Goal: Information Seeking & Learning: Check status

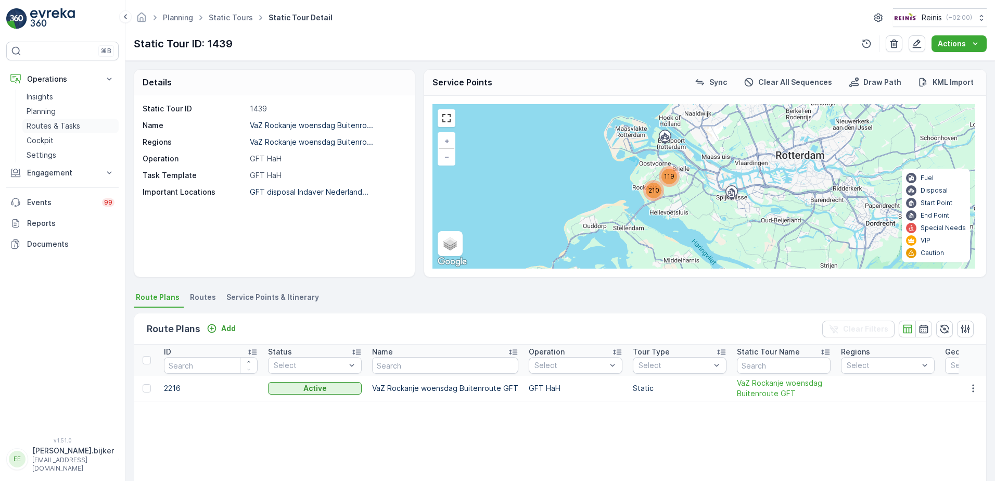
click at [52, 122] on p "Routes & Tasks" at bounding box center [54, 126] width 54 height 10
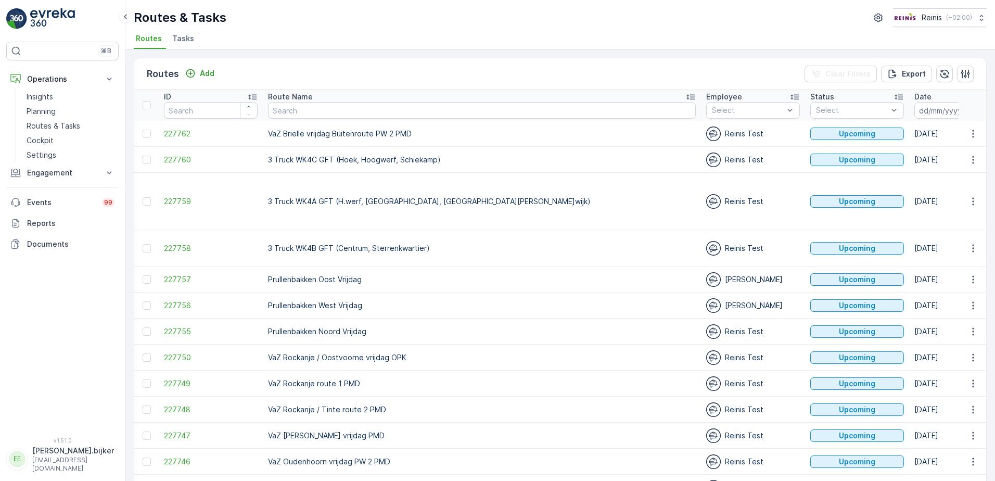
click at [972, 113] on icon "button" at bounding box center [976, 110] width 9 height 9
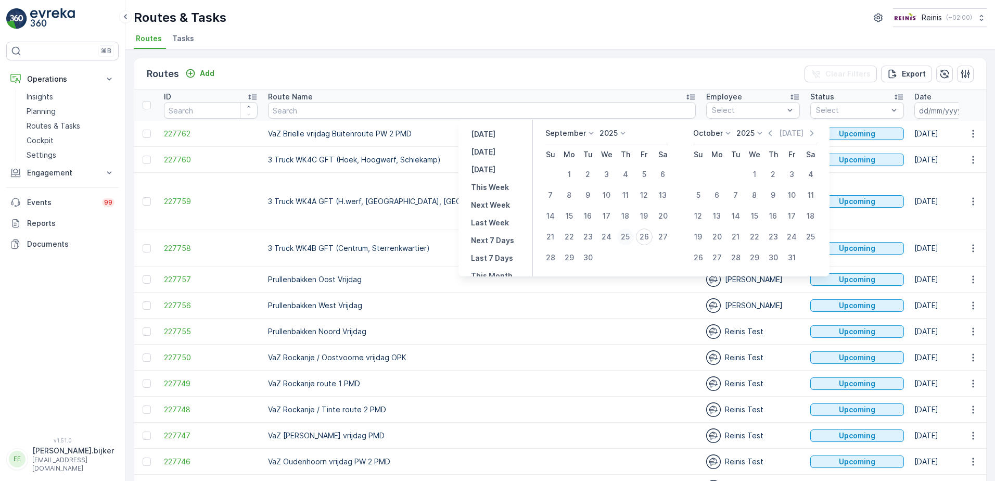
click at [623, 237] on div "25" at bounding box center [625, 236] width 17 height 17
type input "[DATE]"
click at [623, 237] on div "25" at bounding box center [625, 236] width 17 height 17
type input "[DATE]"
click at [623, 237] on div "25" at bounding box center [625, 236] width 17 height 17
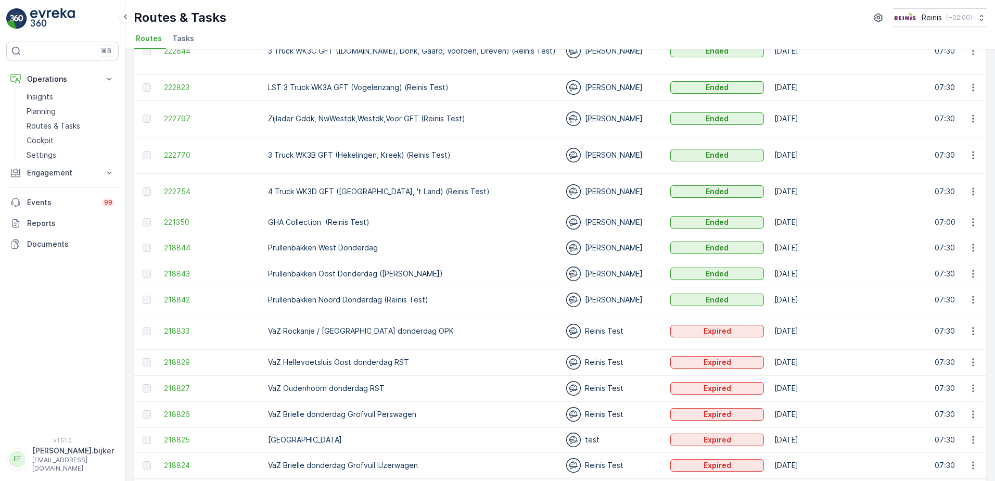
scroll to position [118, 0]
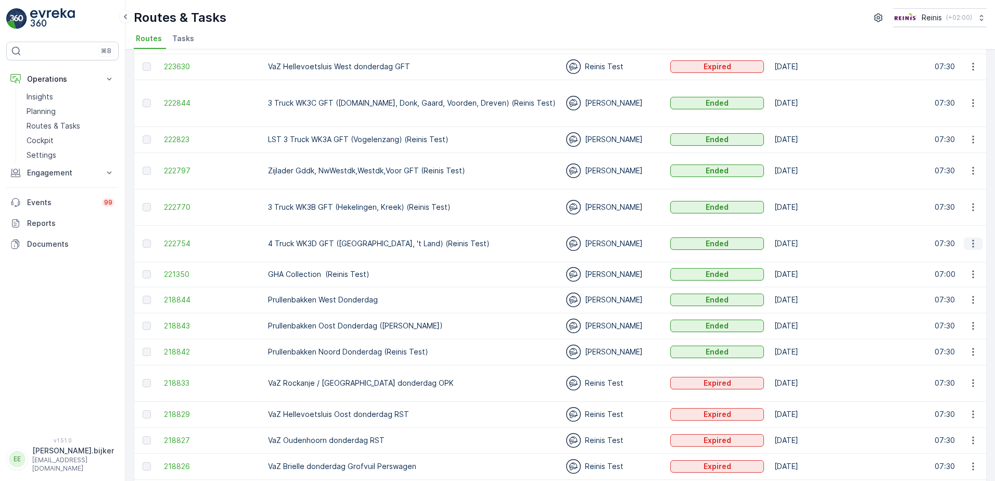
click at [970, 238] on icon "button" at bounding box center [973, 243] width 10 height 10
click at [974, 233] on span "See More Details" at bounding box center [948, 233] width 60 height 10
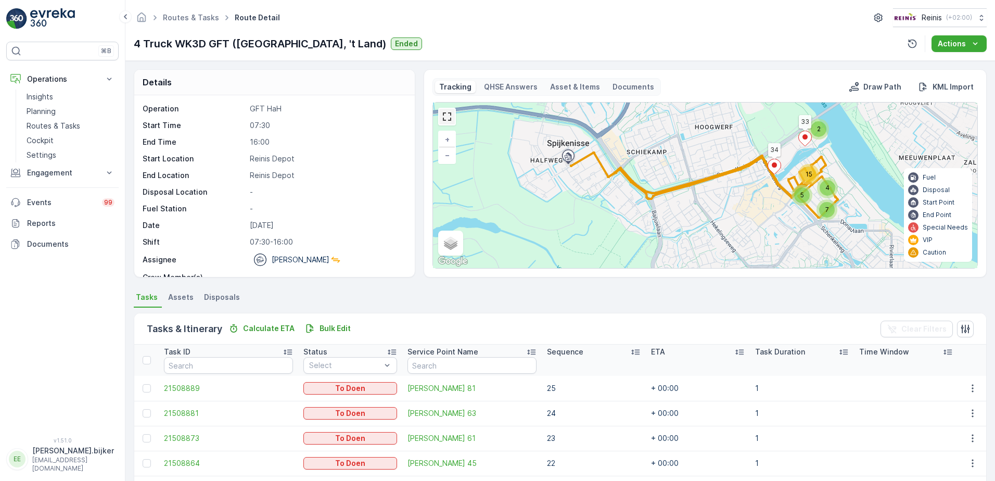
click at [440, 114] on link at bounding box center [447, 117] width 16 height 16
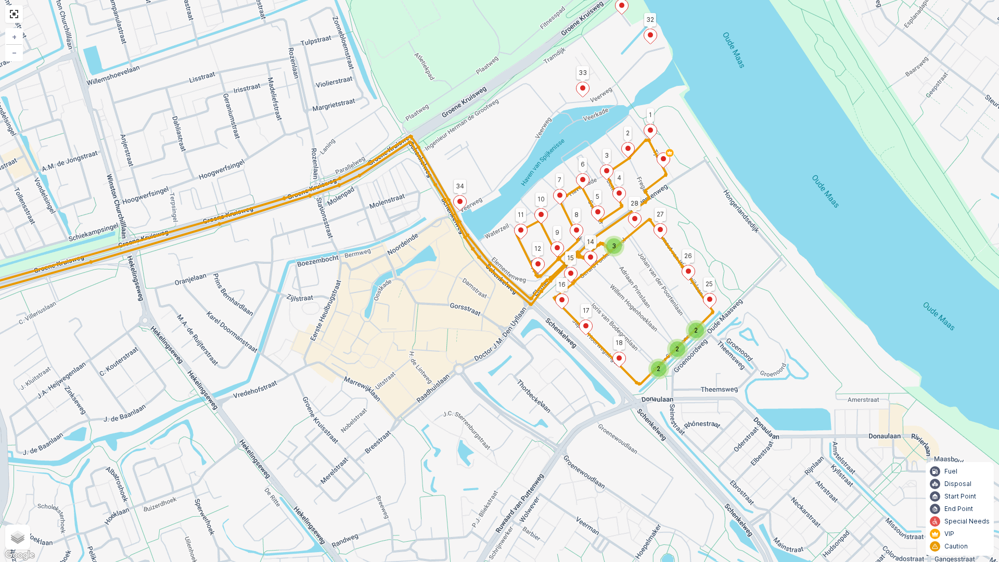
click at [797, 288] on div "2 2 2 3 33 34 28 27 25 26 18 31 32 17 14 12 16 15 11 10 5 9 8 4 3 7 6 2 1 + − S…" at bounding box center [499, 281] width 999 height 562
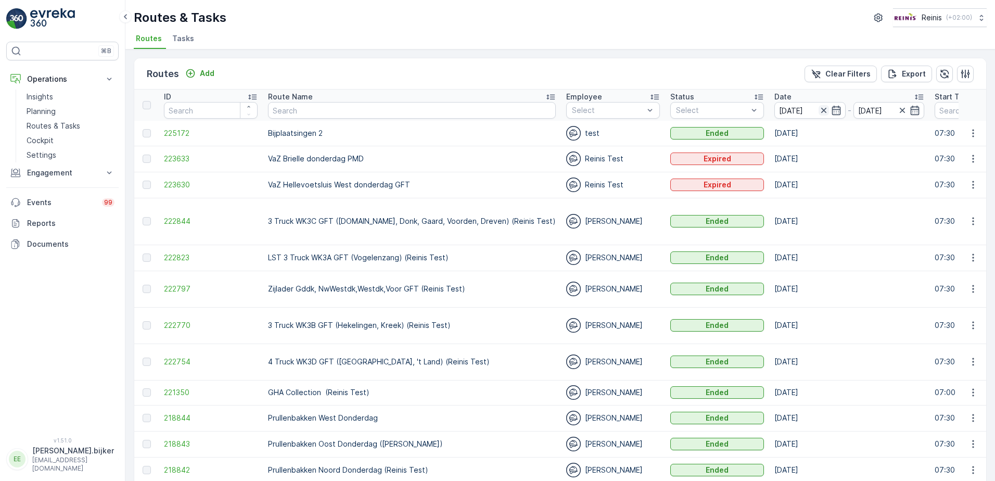
click at [819, 110] on icon "button" at bounding box center [824, 110] width 10 height 10
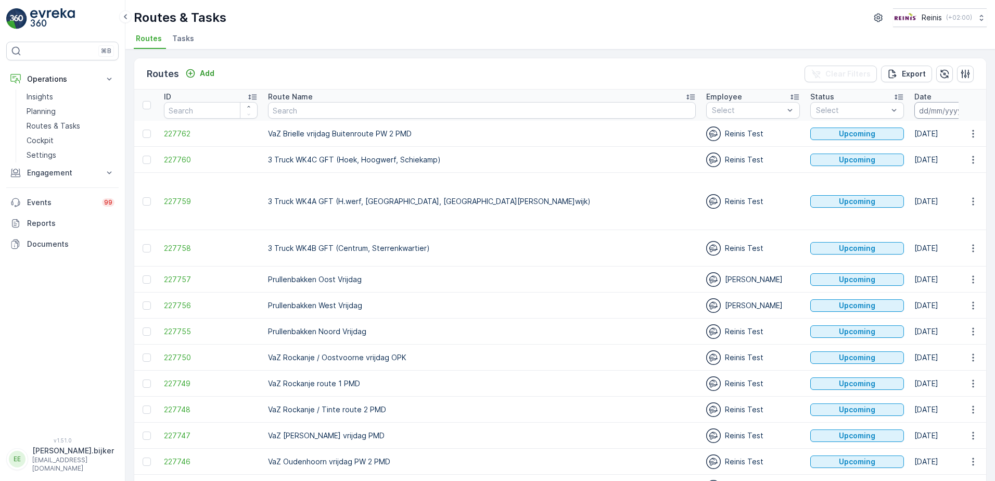
click at [914, 107] on input at bounding box center [949, 110] width 71 height 17
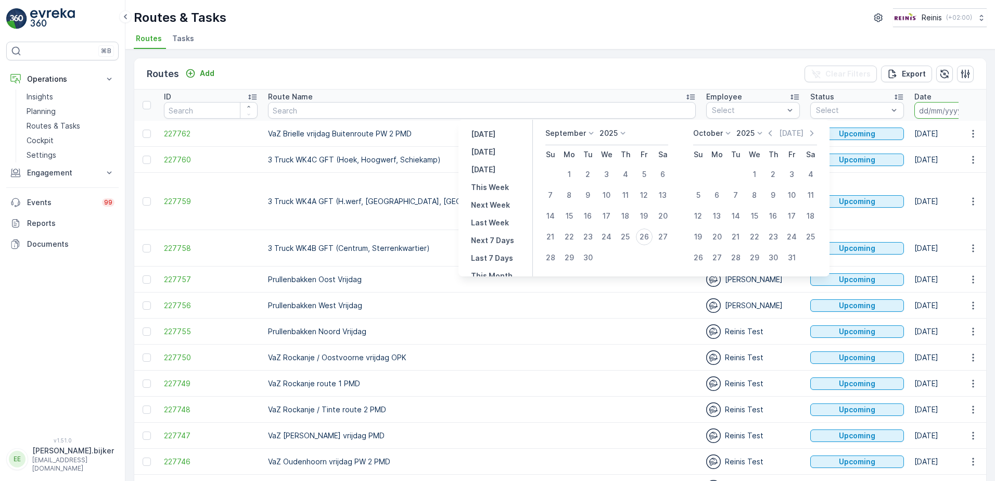
click at [595, 132] on div "[DATE]" at bounding box center [586, 133] width 83 height 10
click at [592, 132] on icon at bounding box center [591, 133] width 10 height 10
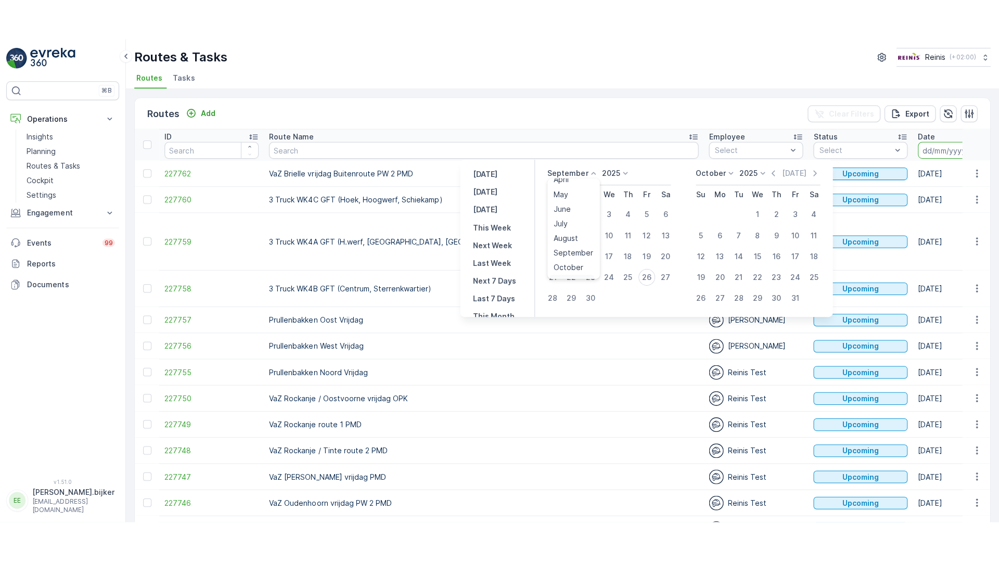
scroll to position [79, 0]
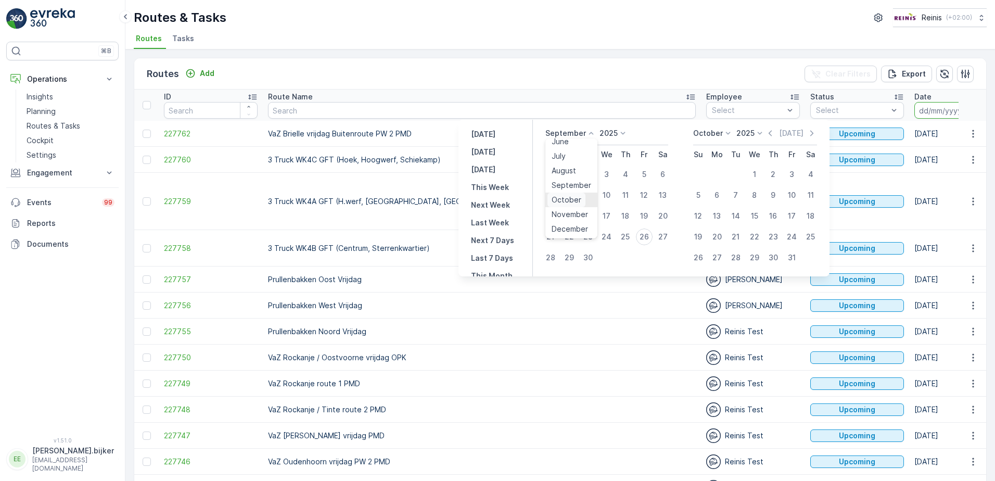
click at [579, 198] on span "October" at bounding box center [567, 200] width 30 height 10
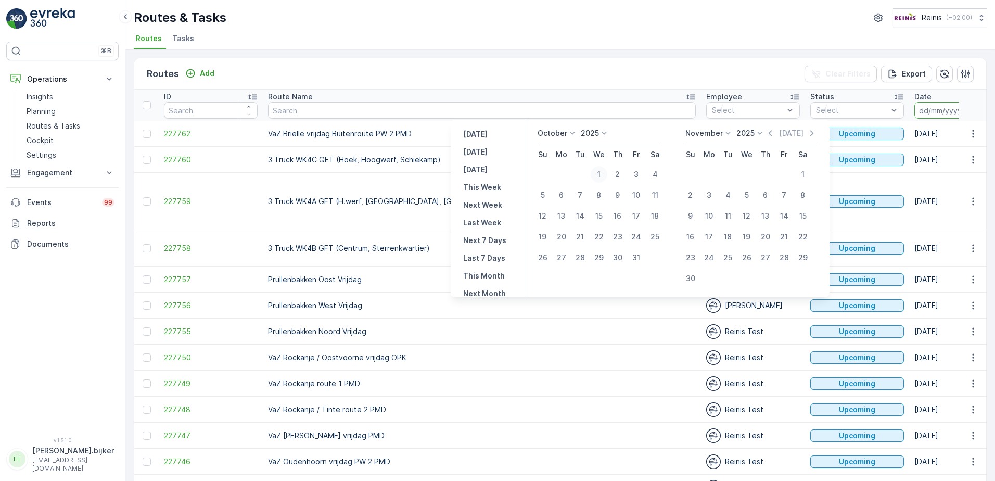
click at [603, 175] on div "1" at bounding box center [599, 174] width 17 height 17
type input "[DATE]"
click at [603, 174] on div "1" at bounding box center [599, 174] width 17 height 17
type input "[DATE]"
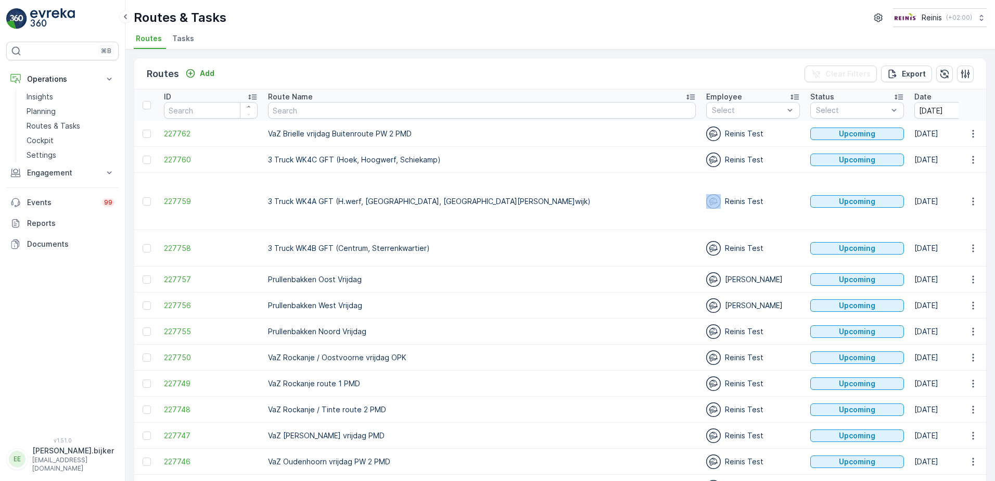
click at [701, 174] on td "Reinis Test" at bounding box center [753, 201] width 104 height 57
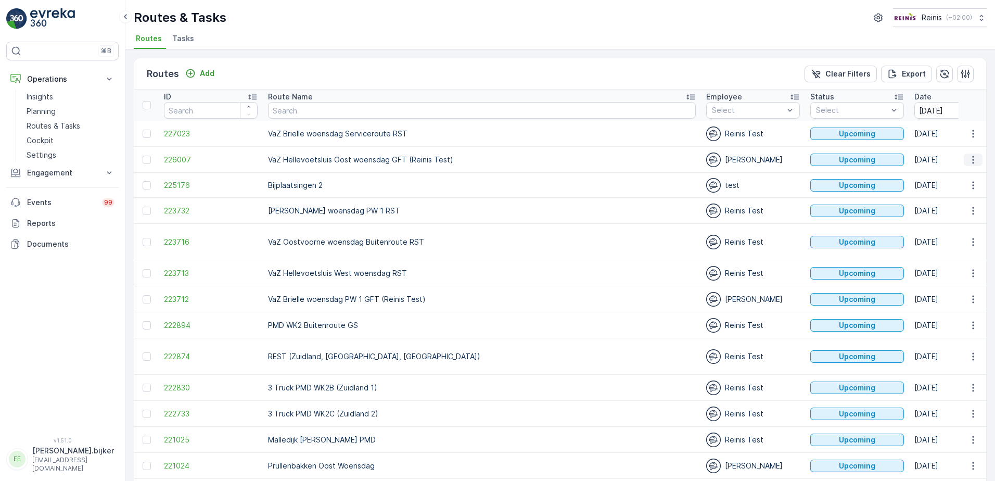
click at [972, 157] on icon "button" at bounding box center [973, 160] width 2 height 8
click at [964, 175] on span "See More Details" at bounding box center [948, 175] width 60 height 10
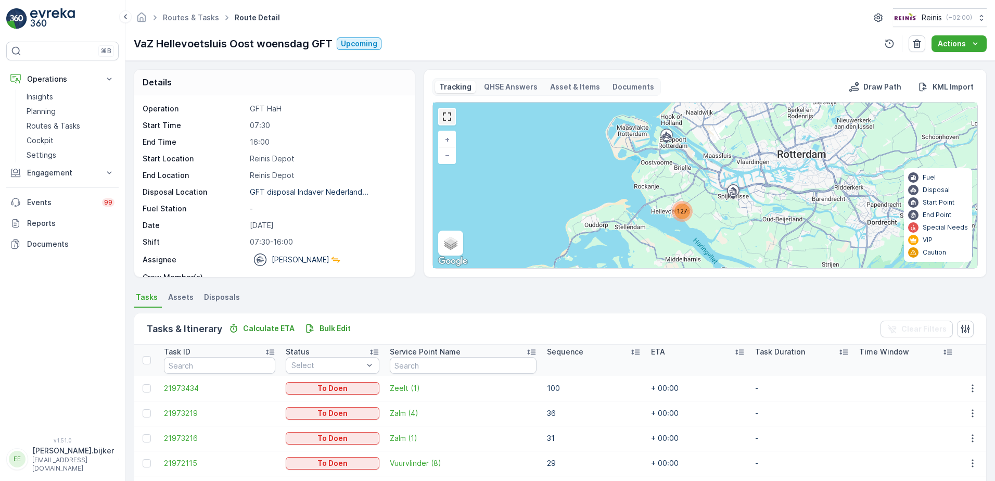
click at [444, 120] on link at bounding box center [447, 117] width 16 height 16
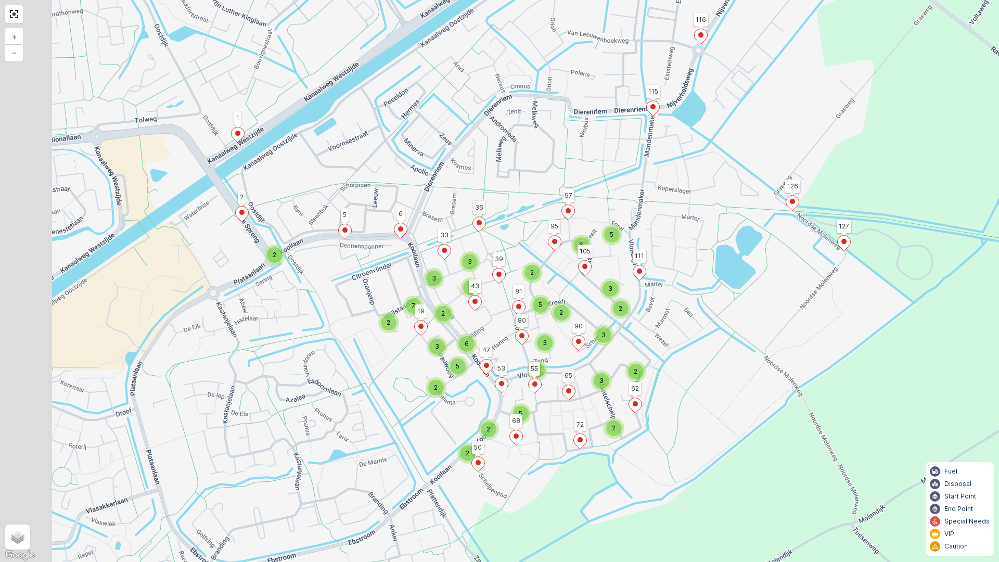
drag, startPoint x: 551, startPoint y: 286, endPoint x: 664, endPoint y: 242, distance: 121.1
click at [664, 242] on div "2 5 2 3 5 2 3 3 2 6 2 3 2 2 3 7 2 2 2 3 6 2 3 6 5 2 5 2 123 116 115 1 125 124 1…" at bounding box center [499, 281] width 999 height 562
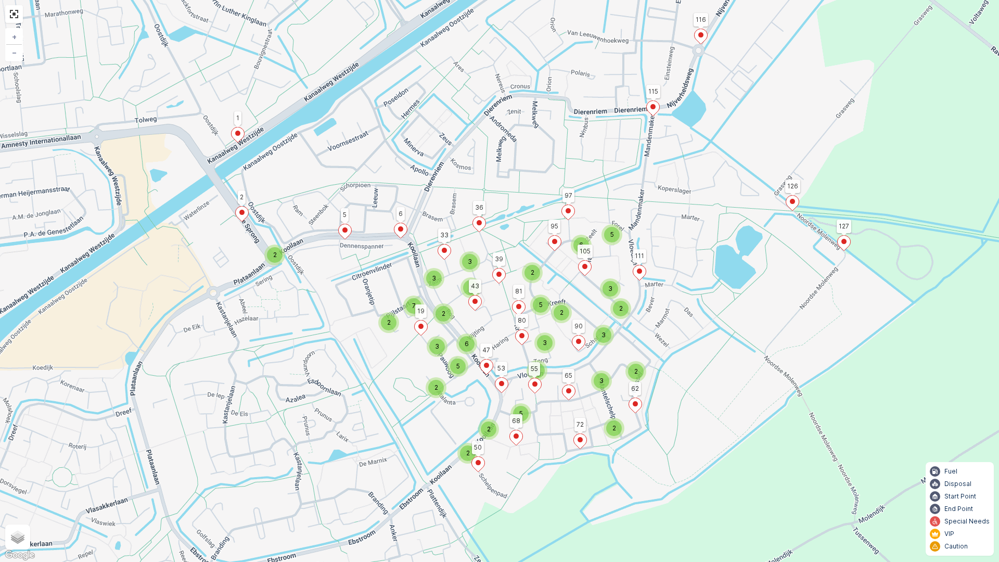
click at [699, 265] on div "2 5 2 3 5 2 3 3 2 6 2 3 2 2 3 7 2 2 2 3 6 2 3 6 5 2 5 2 123 116 115 1 125 124 1…" at bounding box center [499, 281] width 999 height 562
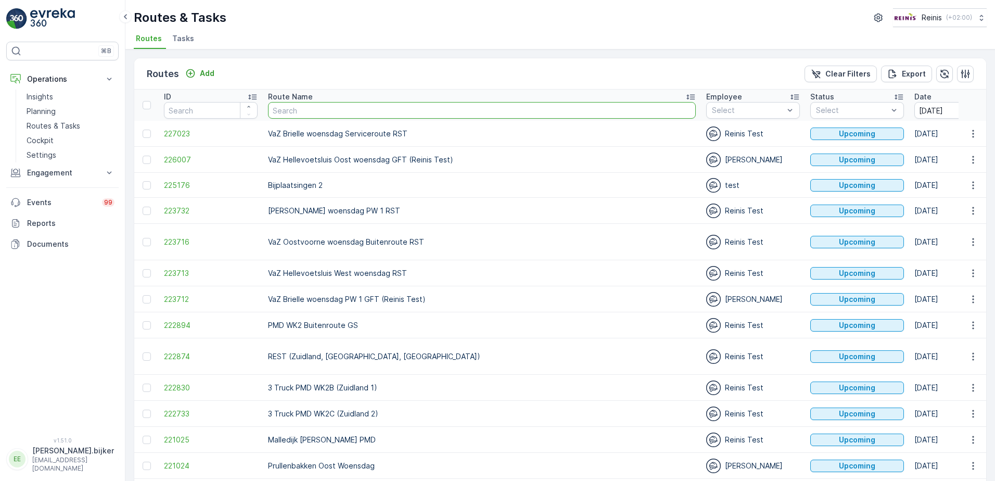
click at [409, 113] on input "text" at bounding box center [482, 110] width 428 height 17
type input "vaz"
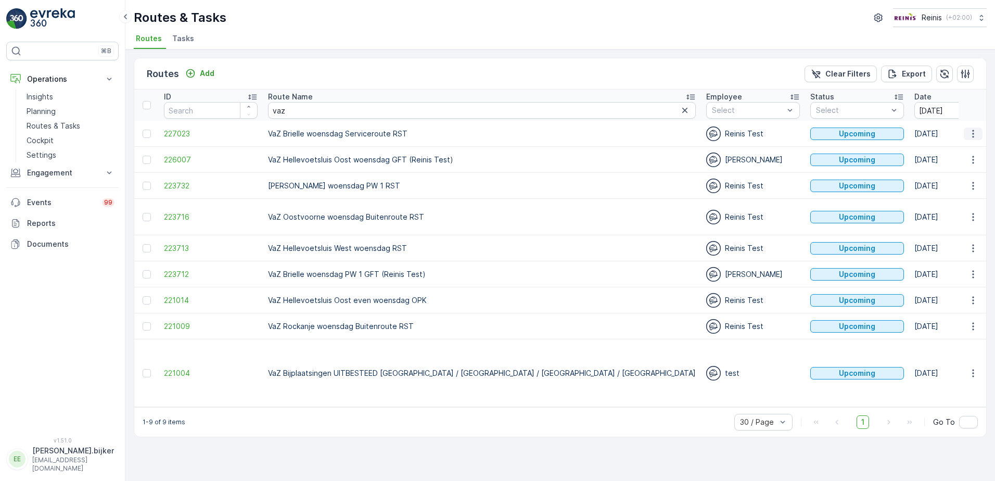
click at [975, 132] on icon "button" at bounding box center [973, 134] width 10 height 10
click at [974, 148] on span "See More Details" at bounding box center [948, 149] width 60 height 10
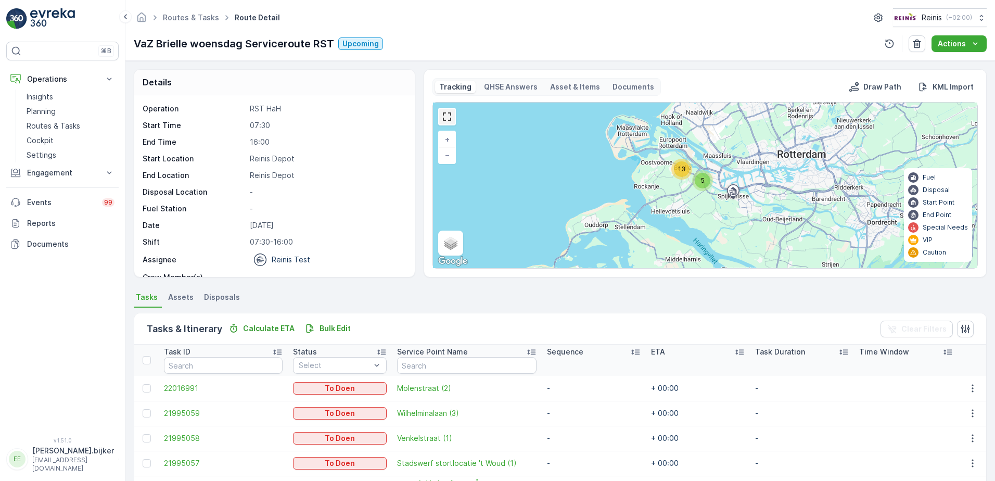
click at [448, 122] on link at bounding box center [447, 117] width 16 height 16
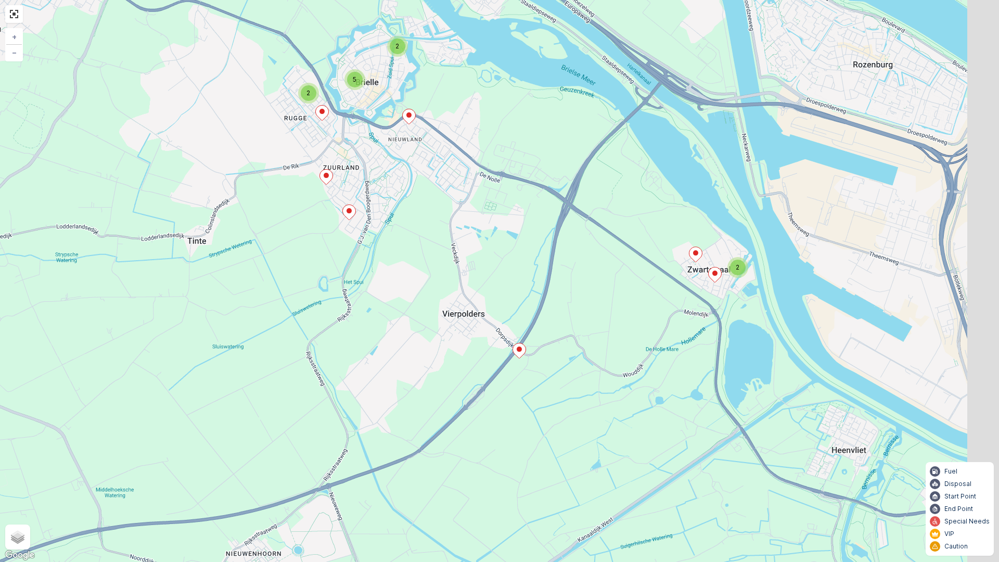
drag, startPoint x: 829, startPoint y: 311, endPoint x: 773, endPoint y: 284, distance: 62.6
click at [749, 324] on div "2 2 2 5 + − Satellite Roadmap Terrain Hybrid Leaflet Keyboard shortcuts Map Dat…" at bounding box center [499, 281] width 999 height 562
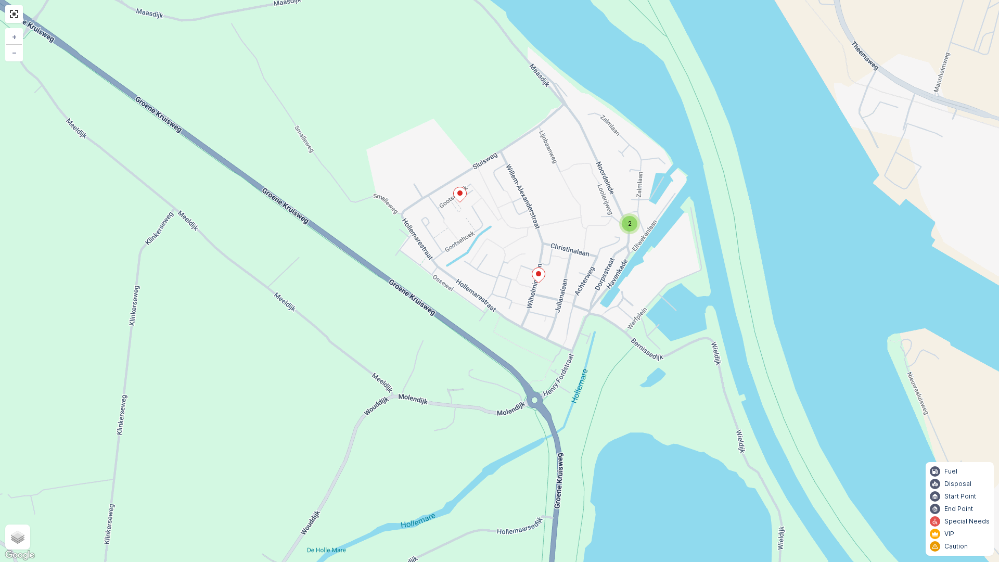
click at [631, 227] on span "2" at bounding box center [630, 224] width 4 height 8
click at [646, 226] on icon at bounding box center [648, 221] width 13 height 15
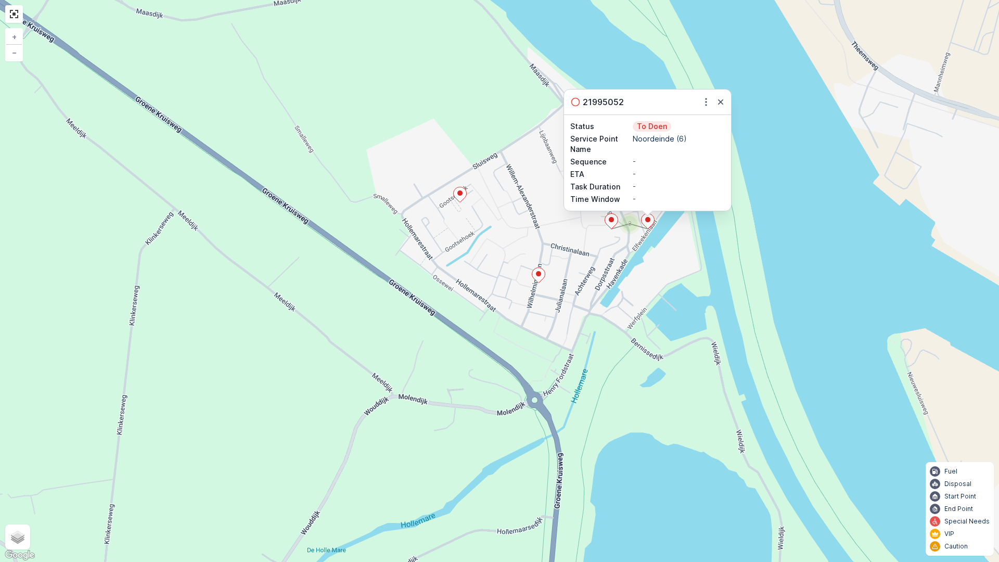
click at [773, 208] on div "2 2 2 3 21995052 Status To Doen Service Point Name Noordeinde (6) Sequence - ET…" at bounding box center [499, 281] width 999 height 562
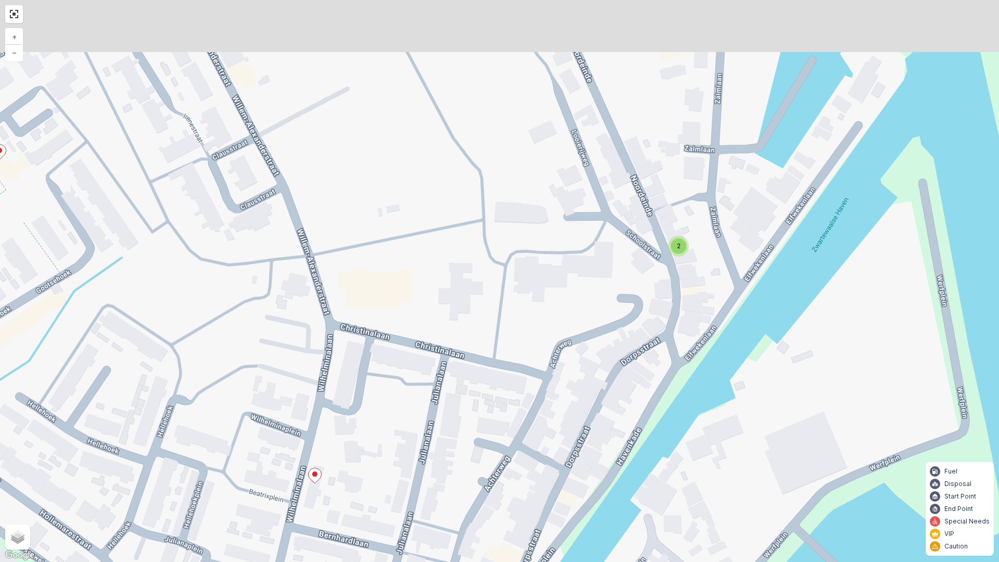
drag, startPoint x: 674, startPoint y: 181, endPoint x: 702, endPoint y: 235, distance: 61.4
click at [714, 235] on div "2 2 + − Satellite Roadmap Terrain Hybrid Leaflet Keyboard shortcuts Map Data Ma…" at bounding box center [499, 281] width 999 height 562
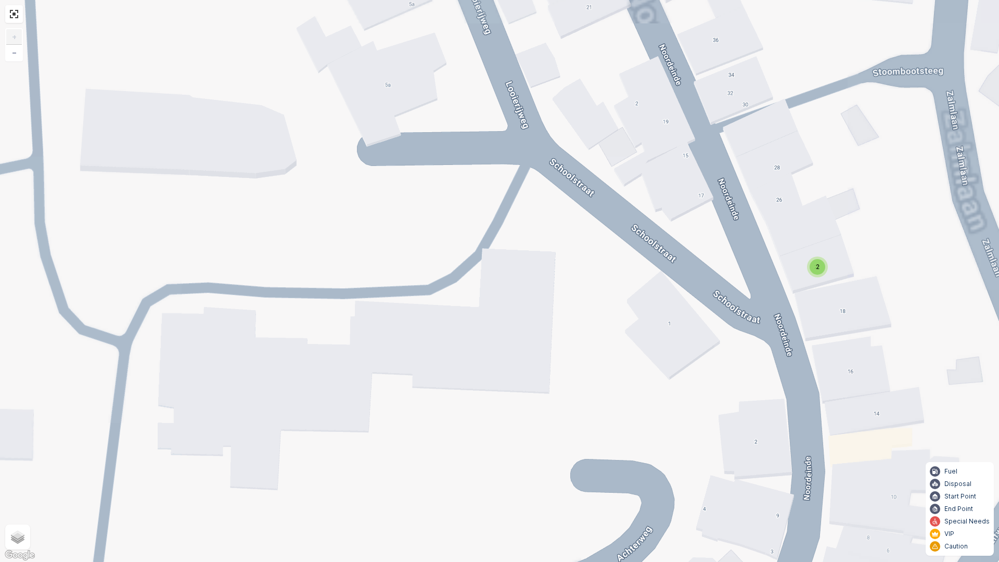
drag, startPoint x: 896, startPoint y: 304, endPoint x: 866, endPoint y: 296, distance: 30.8
click at [866, 296] on div "2 + − Satellite Roadmap Terrain Hybrid Leaflet Keyboard shortcuts Map Data Map …" at bounding box center [499, 281] width 999 height 562
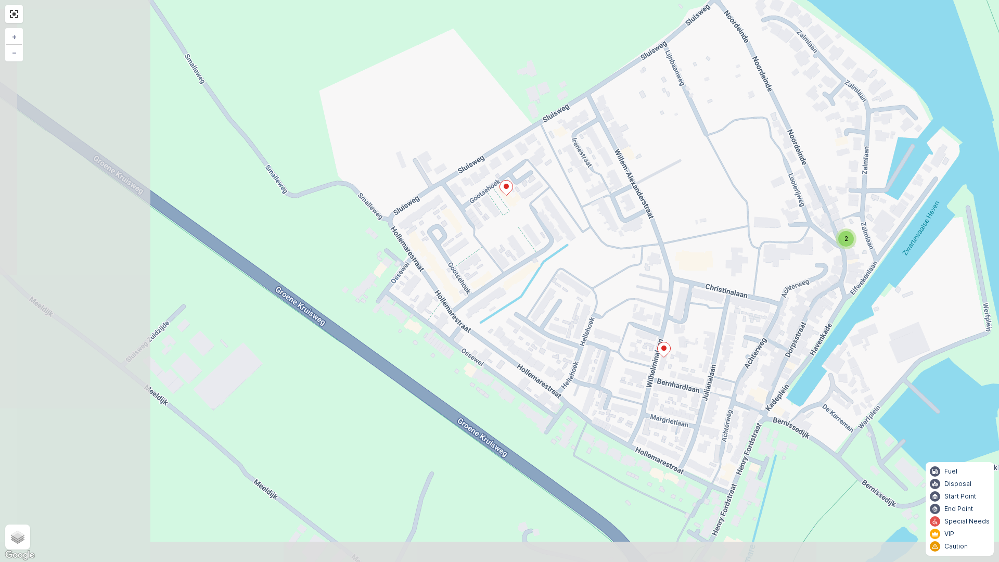
drag, startPoint x: 480, startPoint y: 259, endPoint x: 611, endPoint y: 239, distance: 133.2
click at [611, 239] on div "2 3 + − Satellite Roadmap Terrain Hybrid Leaflet Keyboard shortcuts Map Data Ma…" at bounding box center [499, 281] width 999 height 562
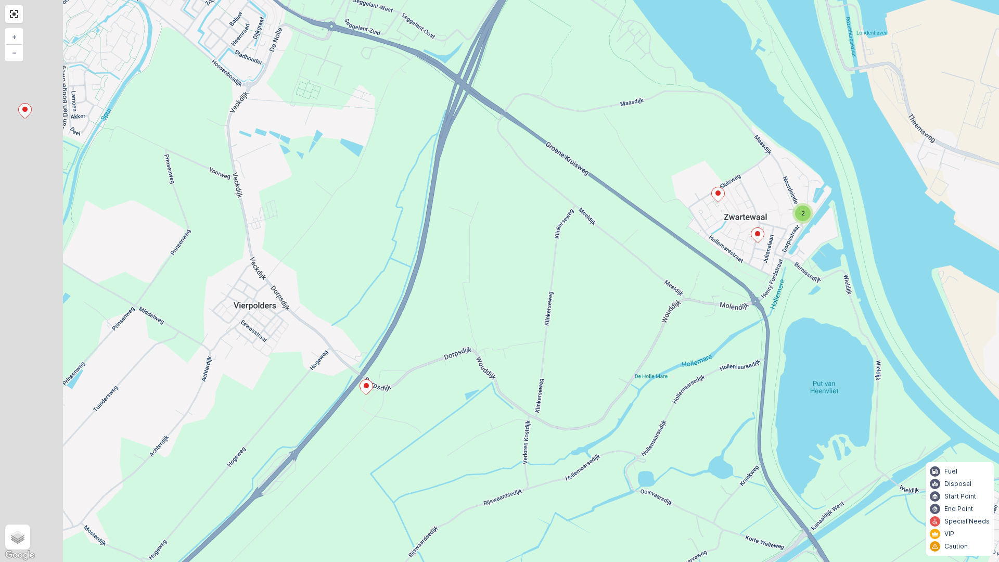
drag, startPoint x: 593, startPoint y: 227, endPoint x: 552, endPoint y: 274, distance: 61.9
click at [610, 227] on div "2 2 2 3 + − Satellite Roadmap Terrain Hybrid Leaflet Keyboard shortcuts Map Dat…" at bounding box center [499, 281] width 999 height 562
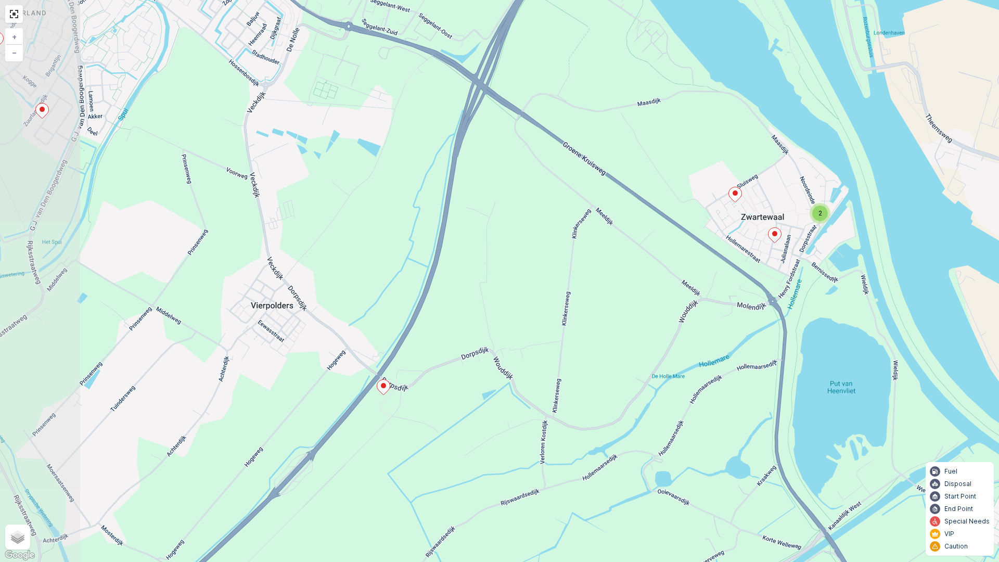
drag, startPoint x: 629, startPoint y: 286, endPoint x: 653, endPoint y: 283, distance: 23.6
click at [653, 283] on div "2 2 2 3 + − Satellite Roadmap Terrain Hybrid Leaflet Keyboard shortcuts Map Dat…" at bounding box center [499, 281] width 999 height 562
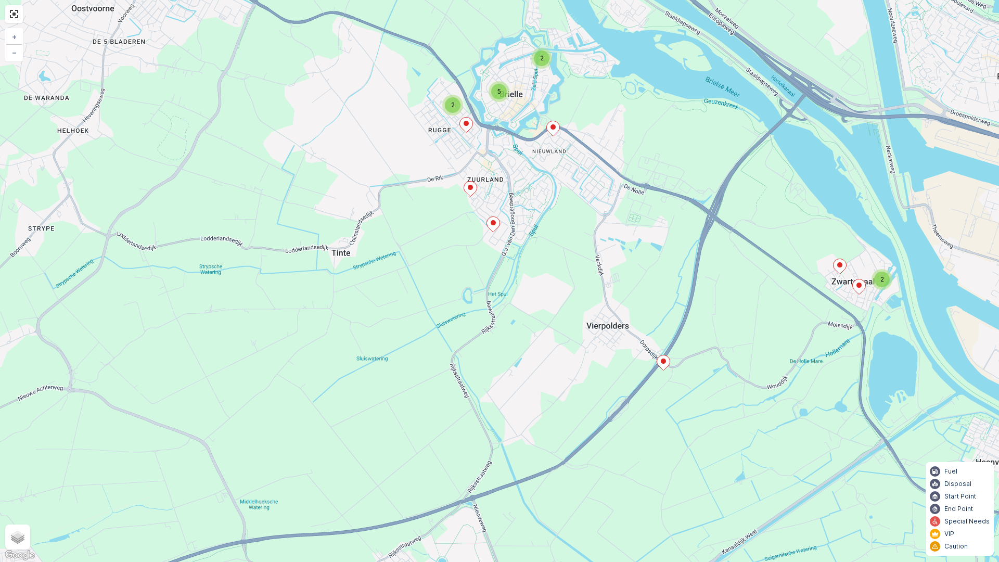
drag, startPoint x: 591, startPoint y: 204, endPoint x: 596, endPoint y: 274, distance: 70.4
click at [596, 274] on div "2 2 2 5 + − Satellite Roadmap Terrain Hybrid Leaflet Keyboard shortcuts Map Dat…" at bounding box center [499, 281] width 999 height 562
